Goal: Information Seeking & Learning: Learn about a topic

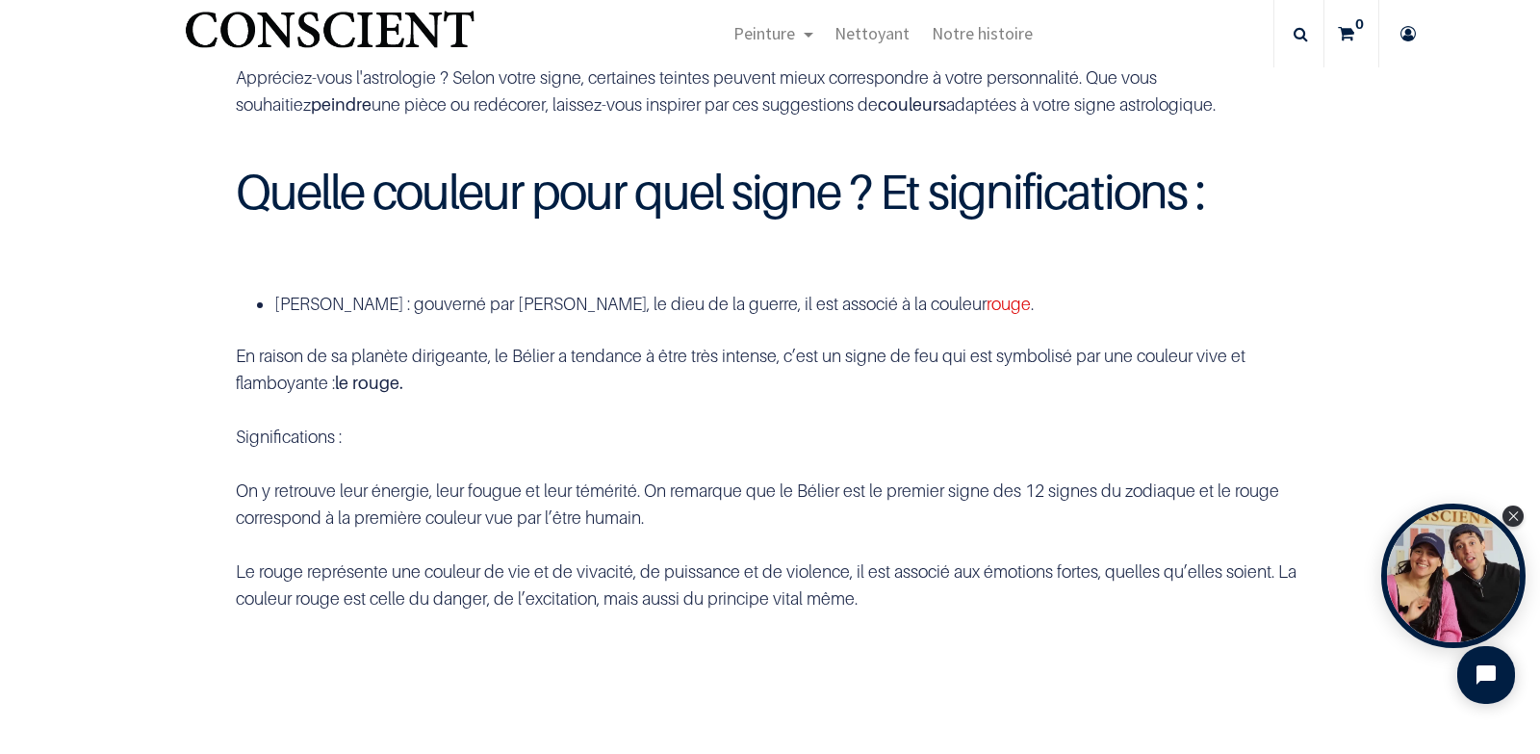
scroll to position [459, 0]
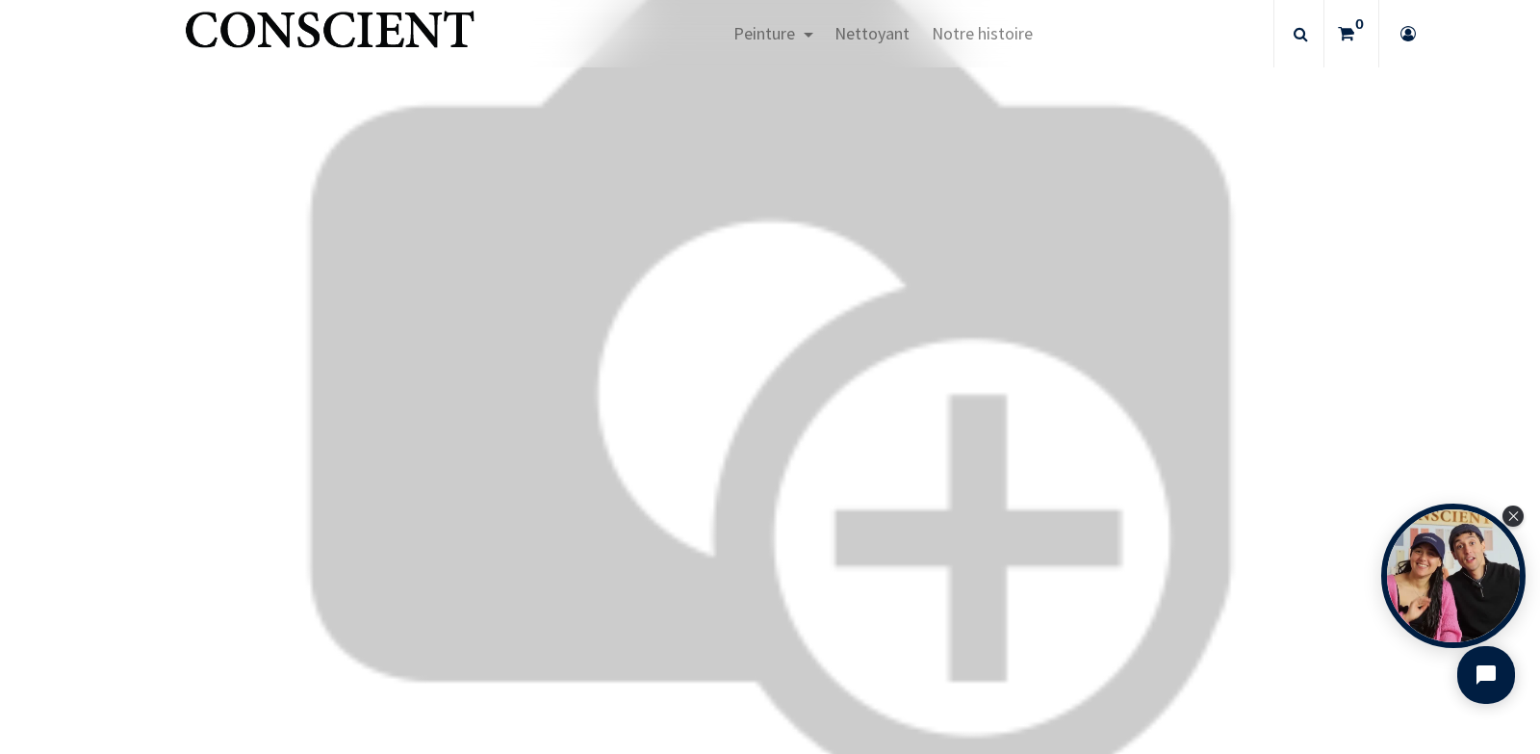
scroll to position [5576, 0]
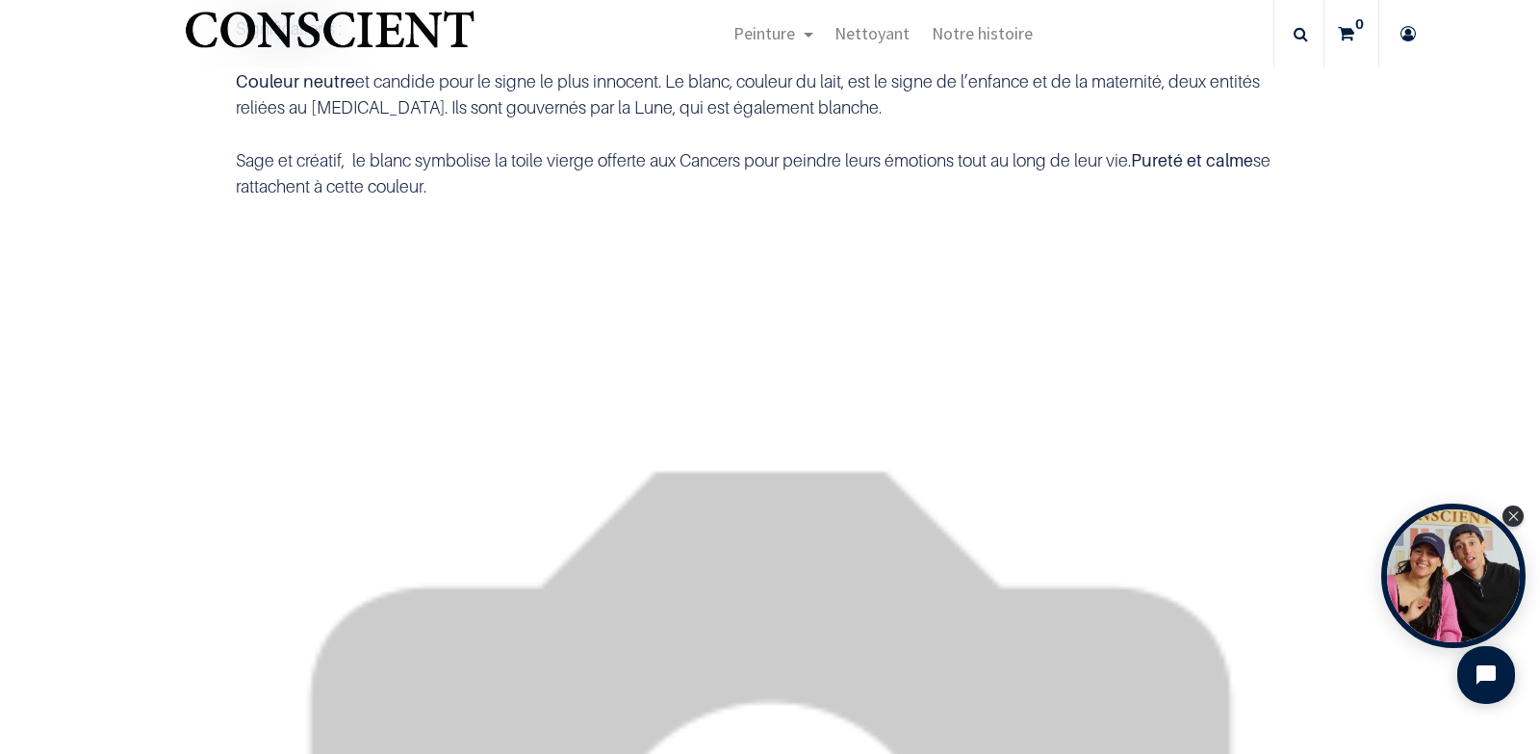
drag, startPoint x: 1513, startPoint y: 514, endPoint x: 1536, endPoint y: 557, distance: 48.7
click at [1513, 516] on icon "Close Tolstoy widget" at bounding box center [1514, 516] width 11 height 10
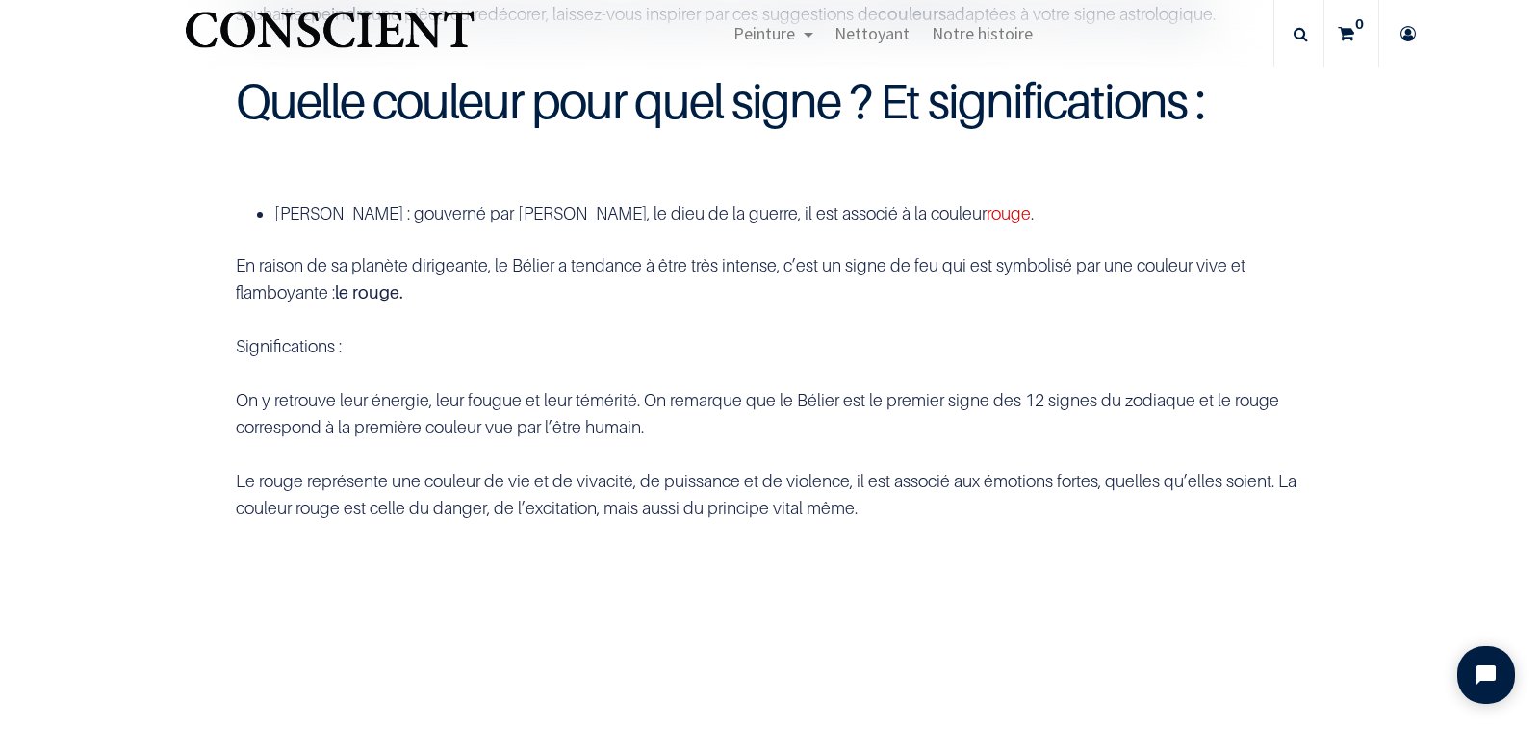
scroll to position [0, 0]
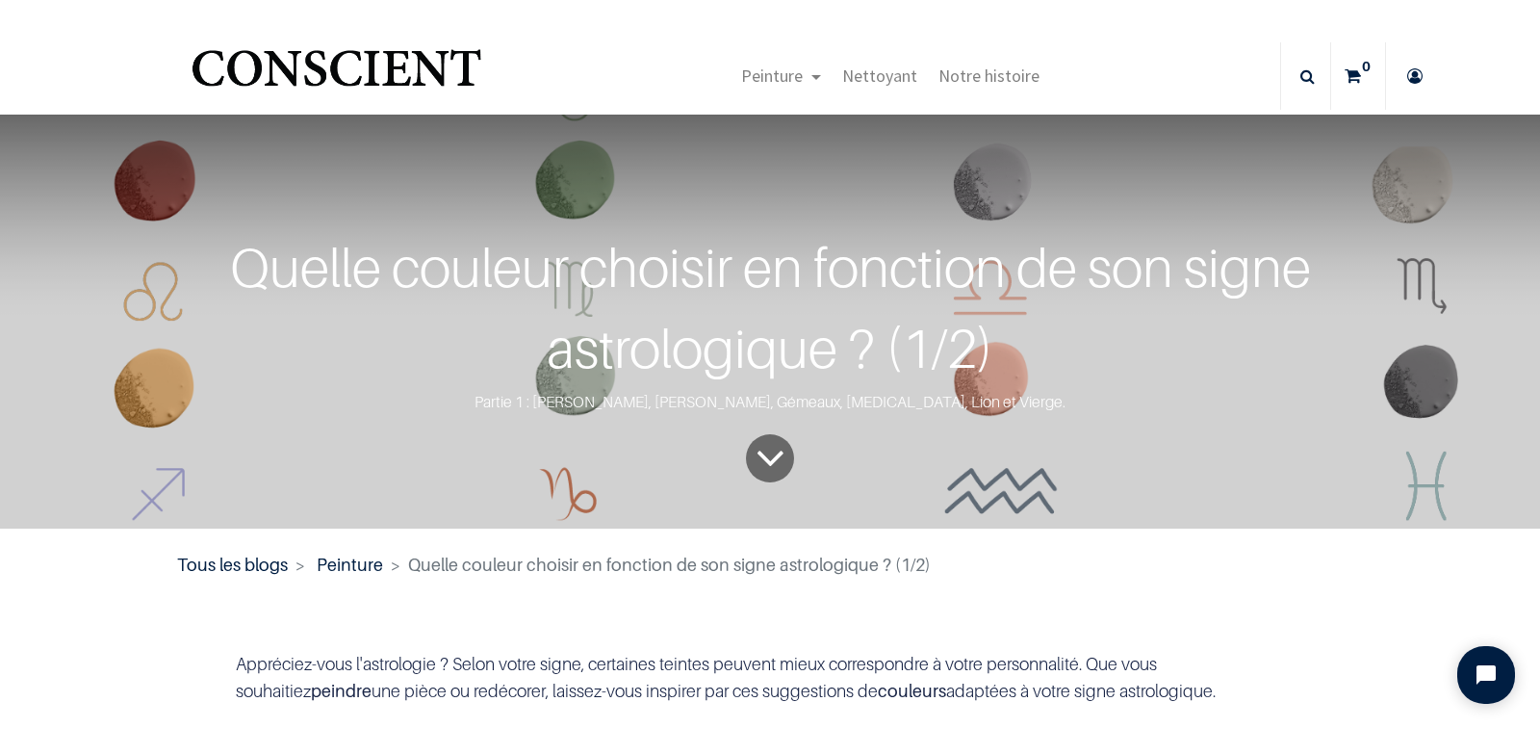
click at [906, 565] on span "Quelle couleur choisir en fonction de son signe astrologique ? (1/2)" at bounding box center [669, 565] width 523 height 20
click at [918, 565] on nav "Tous les blogs Peinture Quelle couleur choisir en fonction de son signe astrolo…" at bounding box center [770, 565] width 1187 height 26
click at [915, 565] on span "Quelle couleur choisir en fonction de son signe astrologique ? (1/2)" at bounding box center [669, 565] width 523 height 20
click at [912, 565] on span "Quelle couleur choisir en fonction de son signe astrologique ? (1/2)" at bounding box center [669, 565] width 523 height 20
click at [765, 464] on icon "To blog content" at bounding box center [771, 458] width 30 height 79
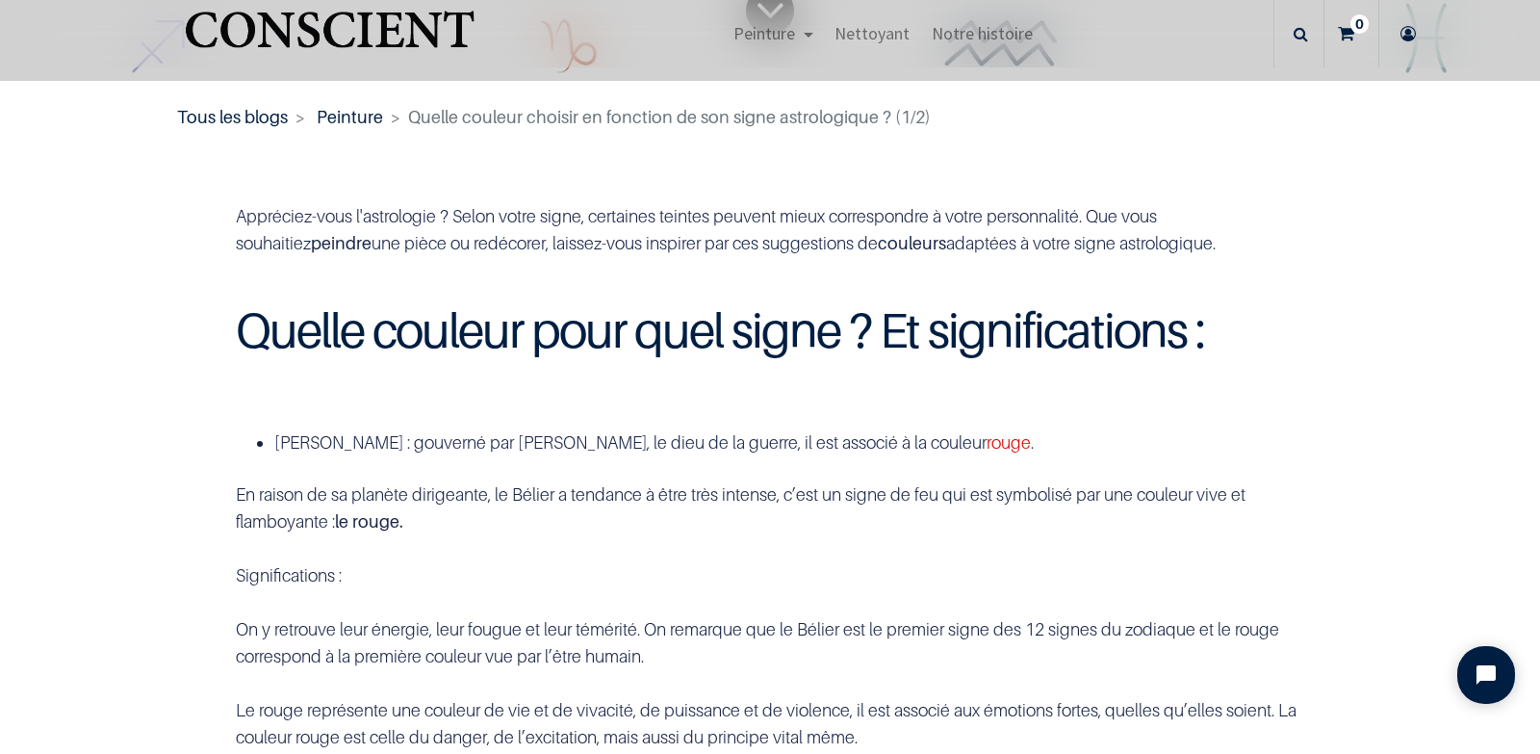
scroll to position [415, 0]
